Goal: Transaction & Acquisition: Purchase product/service

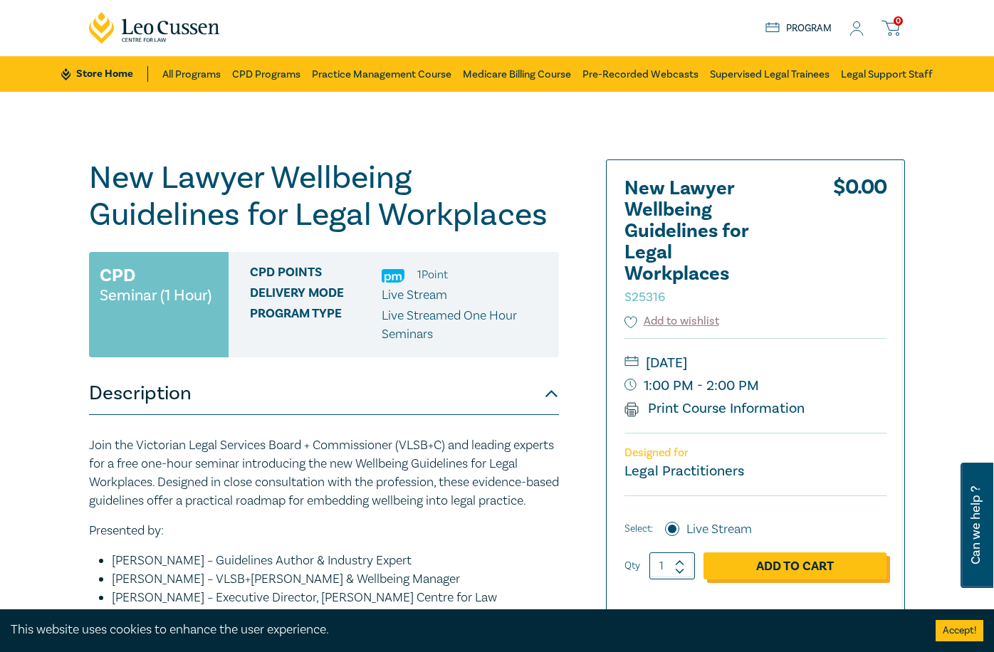
click at [825, 565] on link "Add to Cart" at bounding box center [795, 566] width 183 height 27
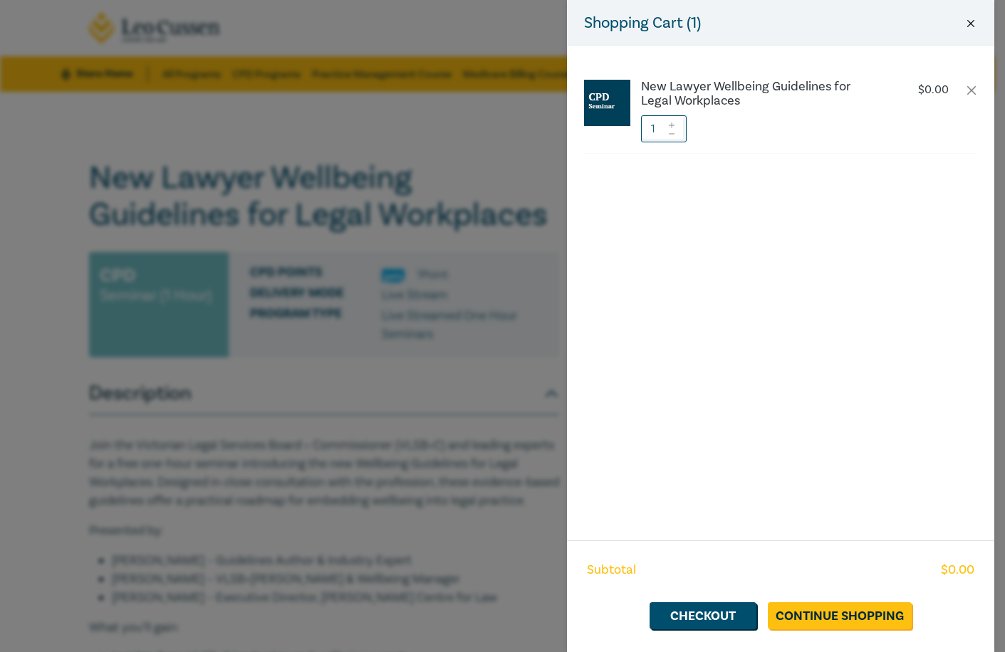
click at [971, 19] on button "Close" at bounding box center [970, 23] width 13 height 13
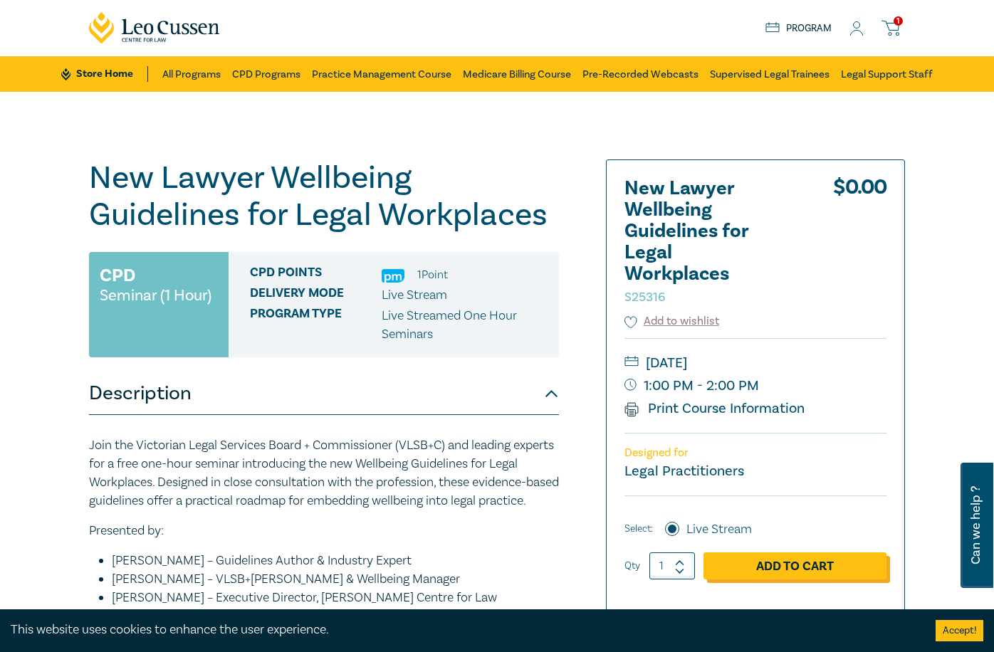
click at [848, 563] on link "Add to Cart" at bounding box center [795, 566] width 183 height 27
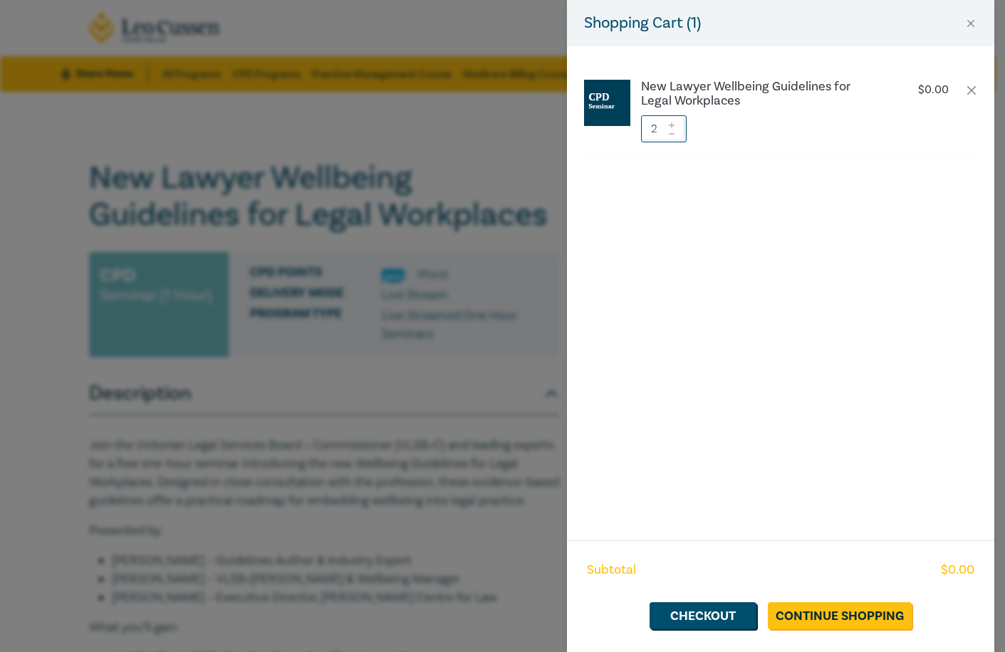
click at [671, 135] on icon at bounding box center [671, 134] width 10 height 6
click at [828, 613] on link "Continue Shopping" at bounding box center [840, 615] width 144 height 27
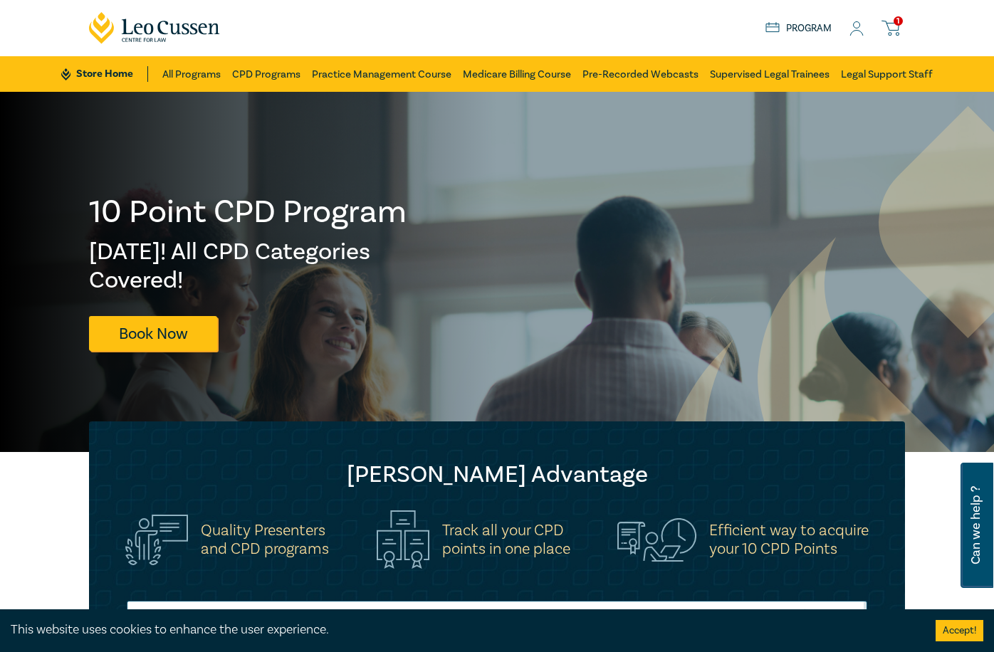
click at [888, 22] on icon at bounding box center [891, 28] width 18 height 18
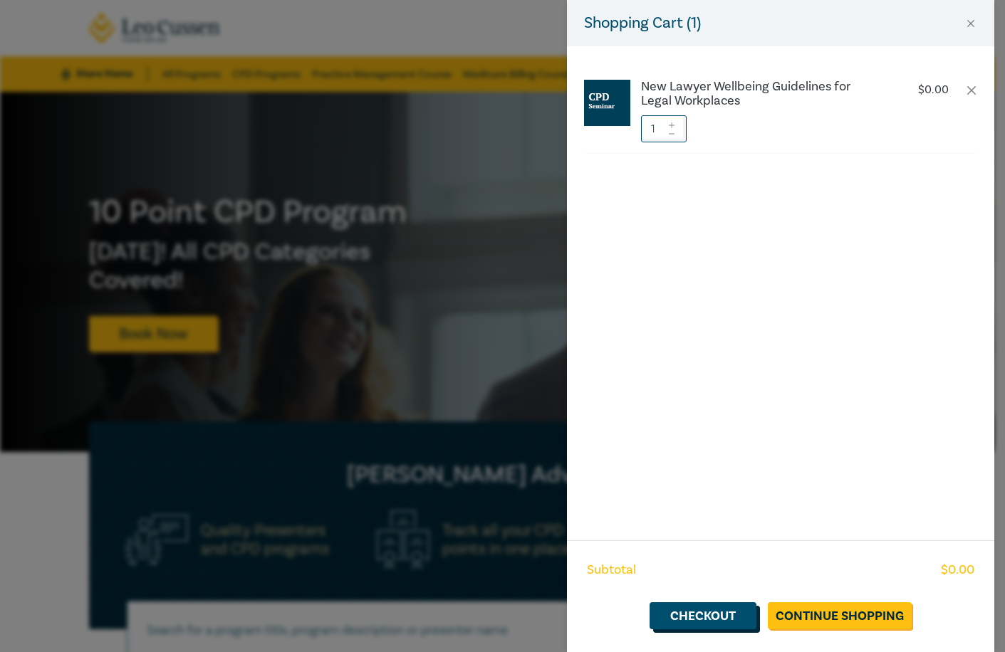
click at [691, 611] on link "Checkout" at bounding box center [702, 615] width 107 height 27
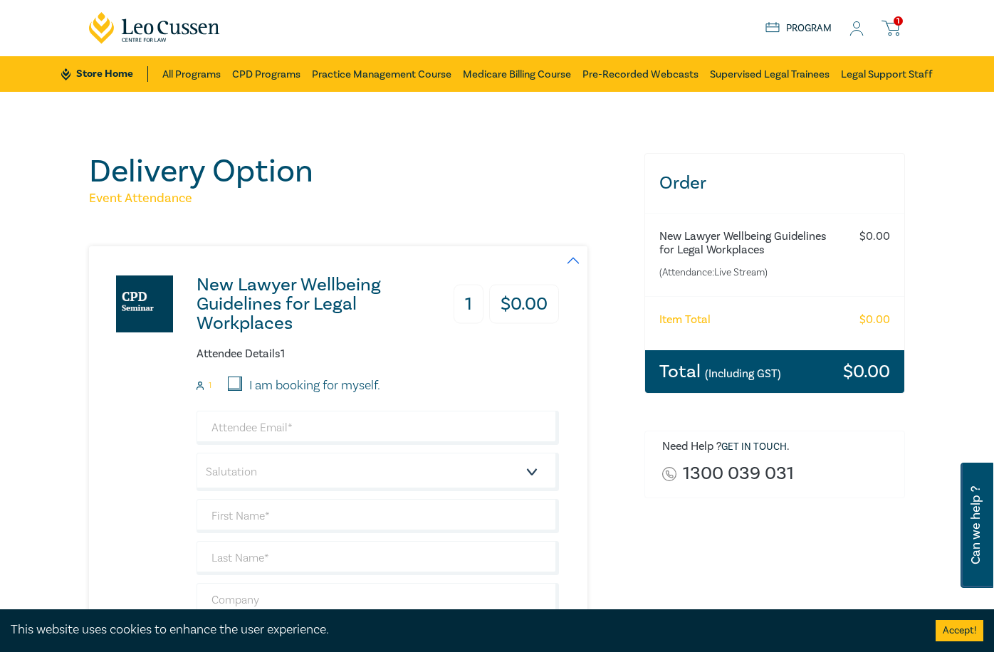
click at [234, 382] on input "I am booking for myself." at bounding box center [235, 384] width 14 height 14
checkbox input "true"
type input "[EMAIL_ADDRESS][DOMAIN_NAME]"
type input "[PERSON_NAME]"
type input "Meersbergen"
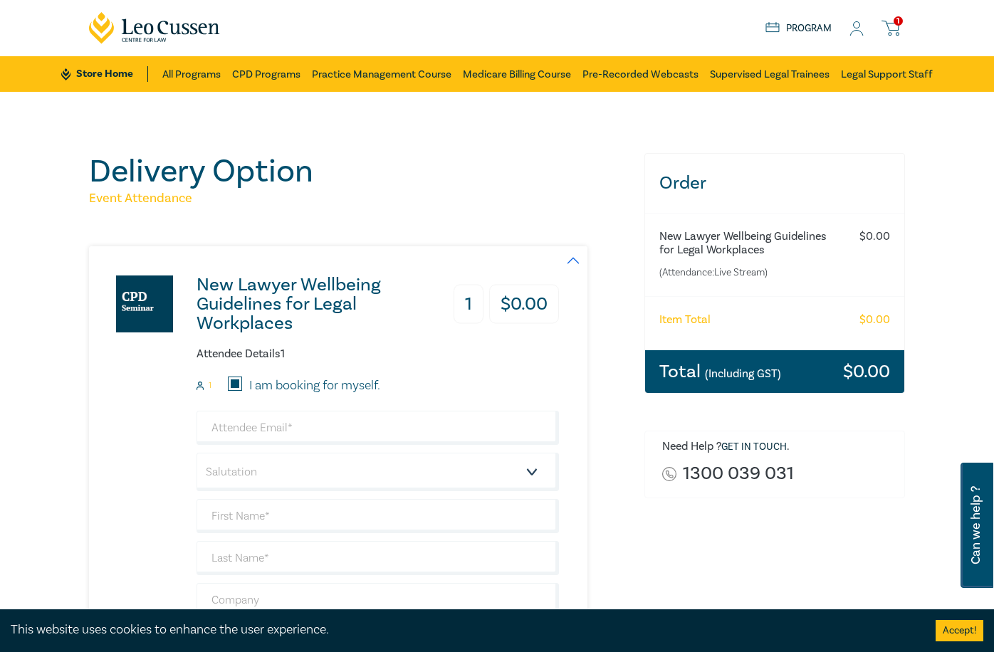
type input "Clohesy Legal Pty Ltd"
type input "428527528"
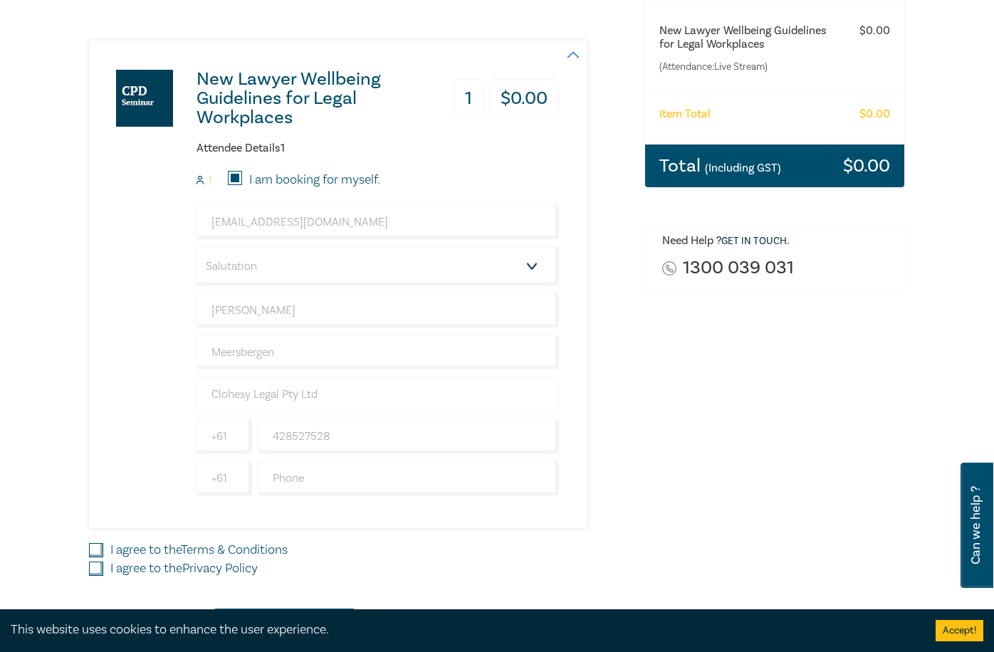
scroll to position [214, 0]
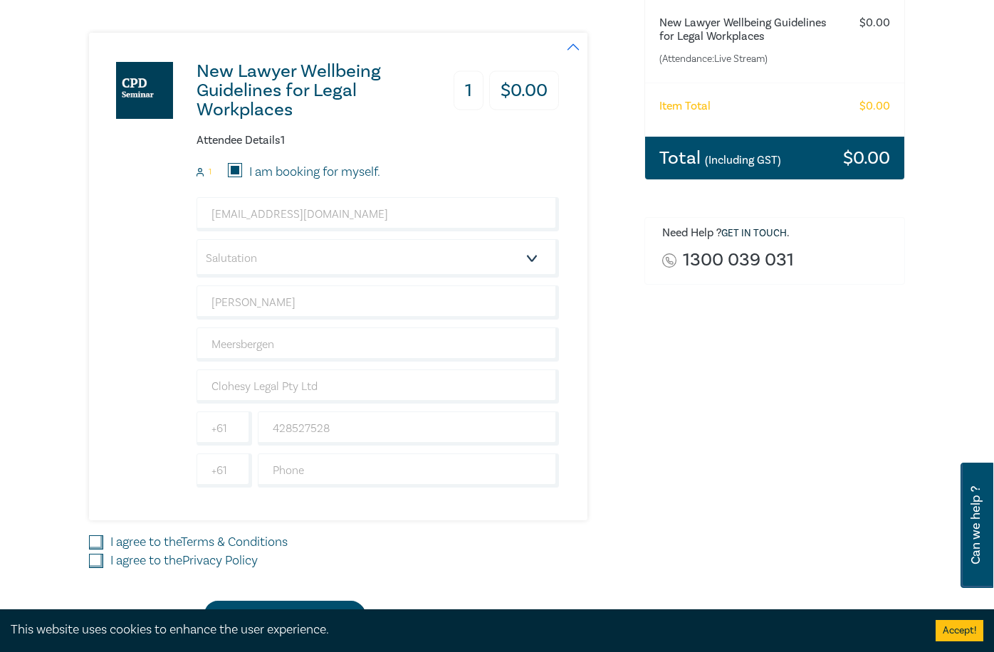
click at [95, 542] on input "I agree to the Terms & Conditions" at bounding box center [96, 542] width 14 height 14
checkbox input "true"
click at [97, 558] on input "I agree to the Privacy Policy" at bounding box center [96, 561] width 14 height 14
checkbox input "true"
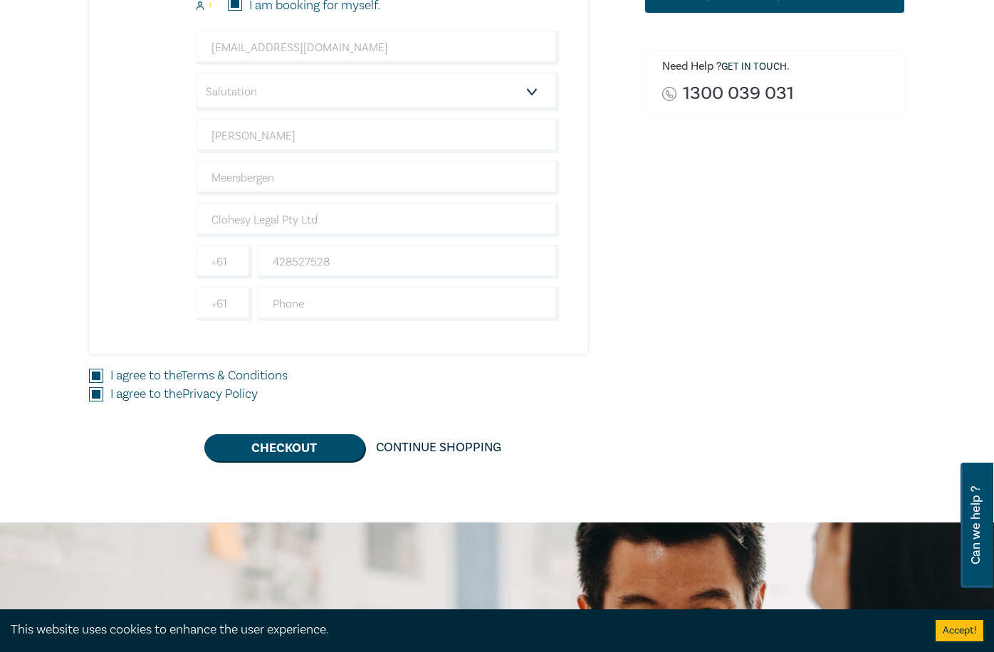
scroll to position [570, 0]
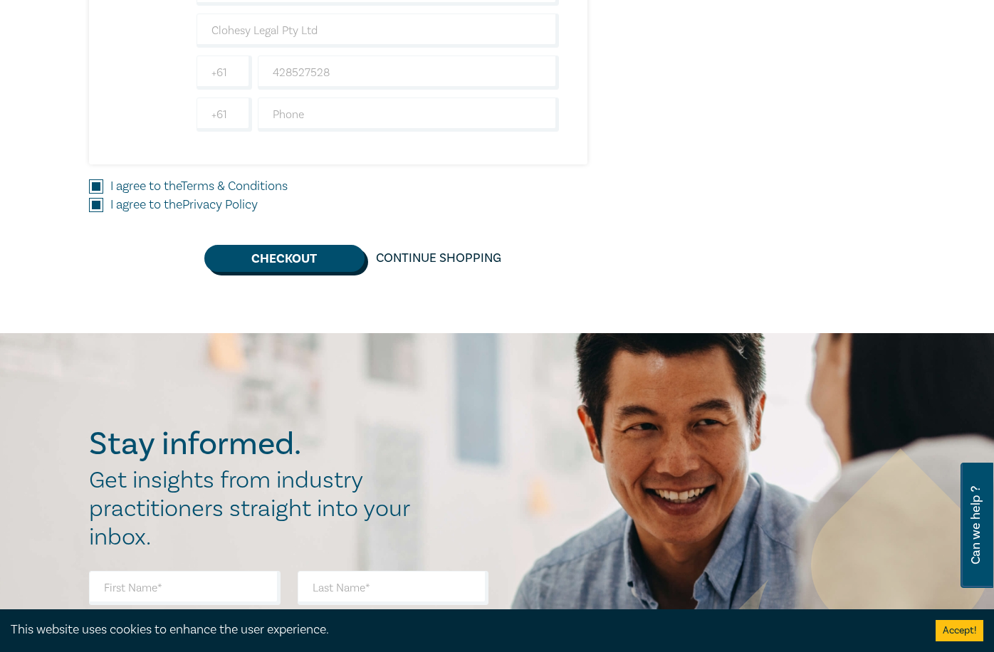
click at [319, 258] on button "Checkout" at bounding box center [284, 258] width 160 height 27
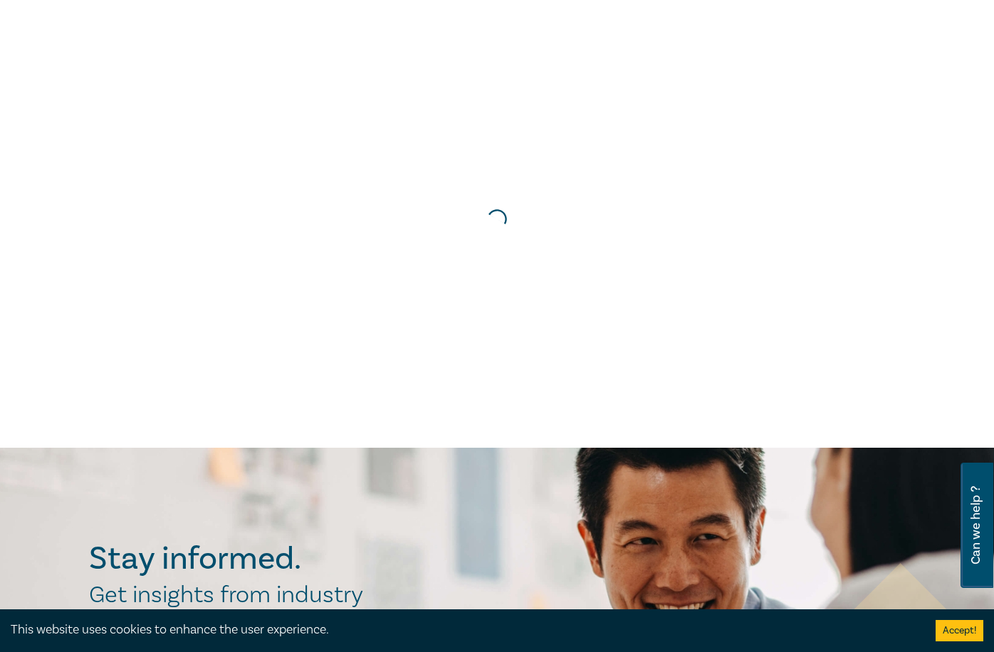
scroll to position [0, 0]
